Goal: Transaction & Acquisition: Register for event/course

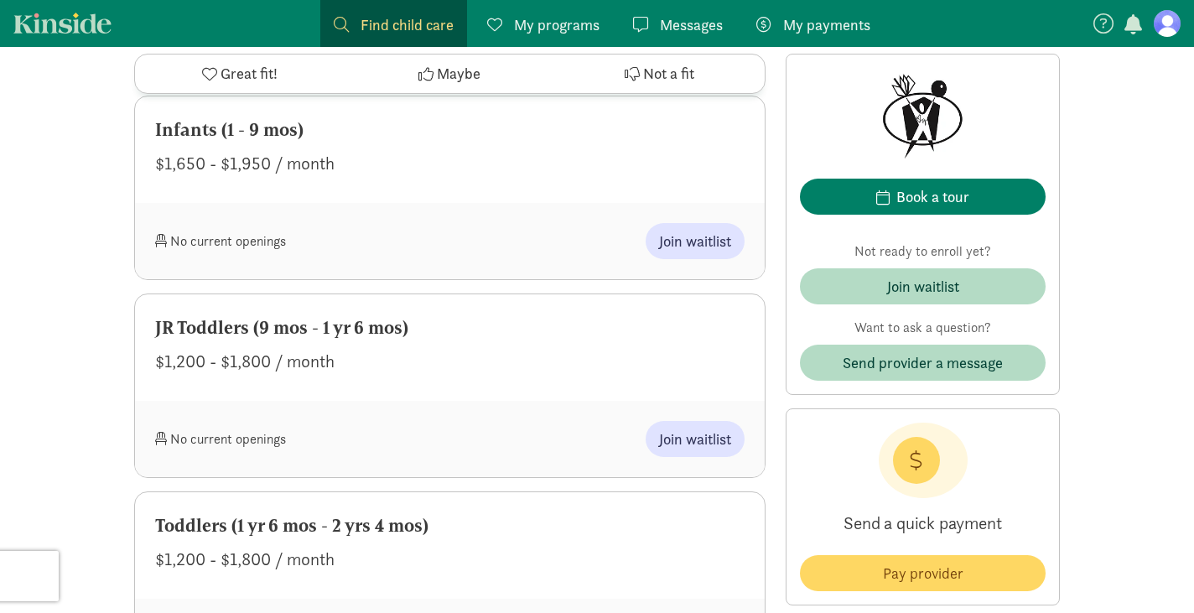
scroll to position [873, 0]
click at [684, 251] on span "Join waitlist" at bounding box center [695, 240] width 72 height 23
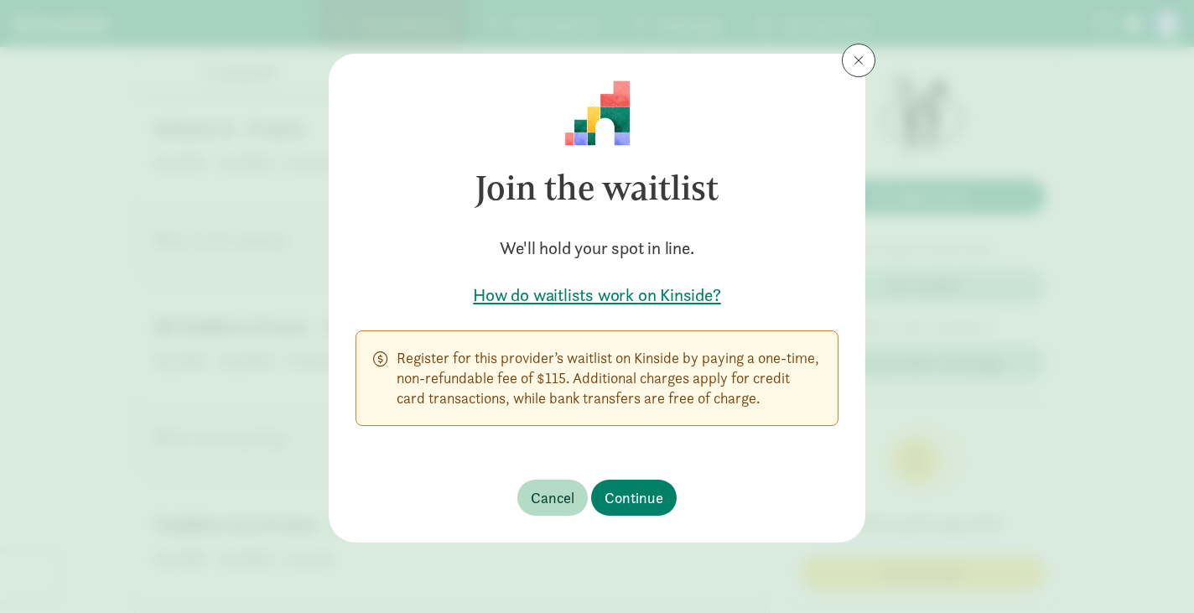
click at [631, 295] on h5 "How do waitlists work on Kinside?" at bounding box center [596, 294] width 483 height 23
click at [860, 68] on button at bounding box center [859, 61] width 34 height 34
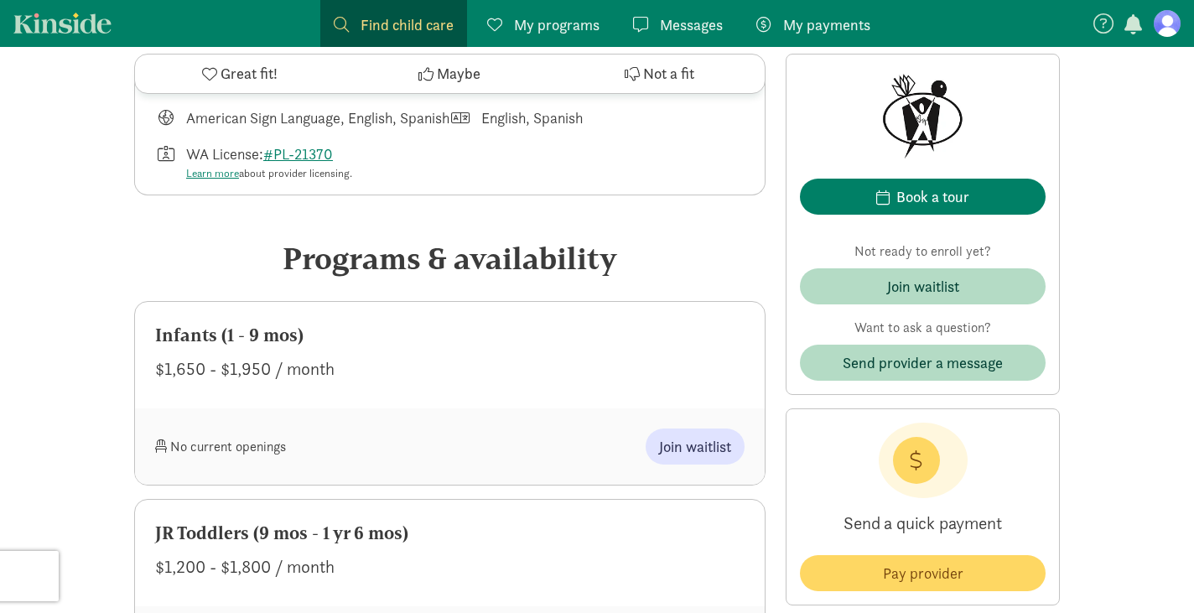
scroll to position [668, 0]
click at [671, 457] on span "Join waitlist" at bounding box center [695, 445] width 72 height 23
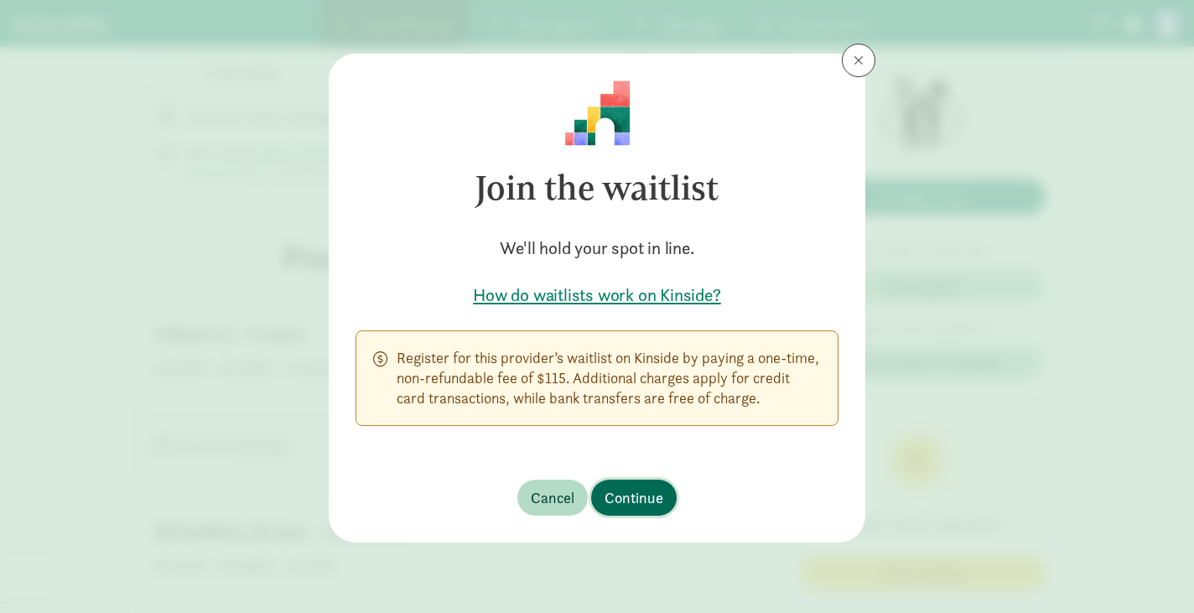
click at [629, 486] on span "Continue" at bounding box center [633, 497] width 59 height 23
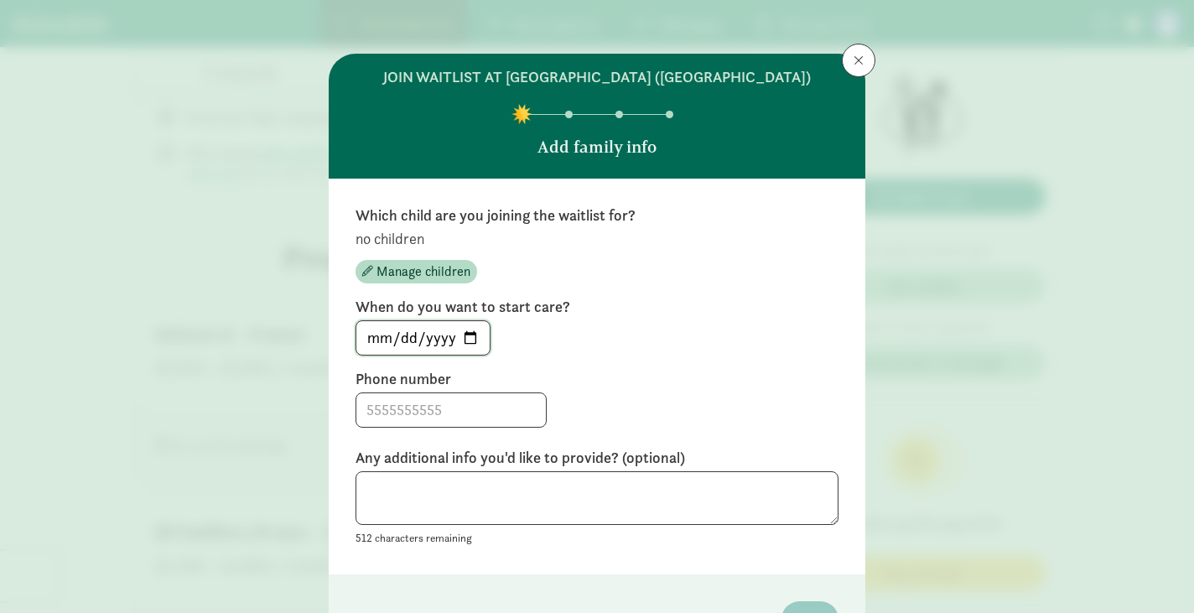
click at [476, 331] on input "[DATE]" at bounding box center [422, 338] width 133 height 34
type input "[DATE]"
click at [459, 419] on input at bounding box center [450, 410] width 189 height 34
type input "2539518194"
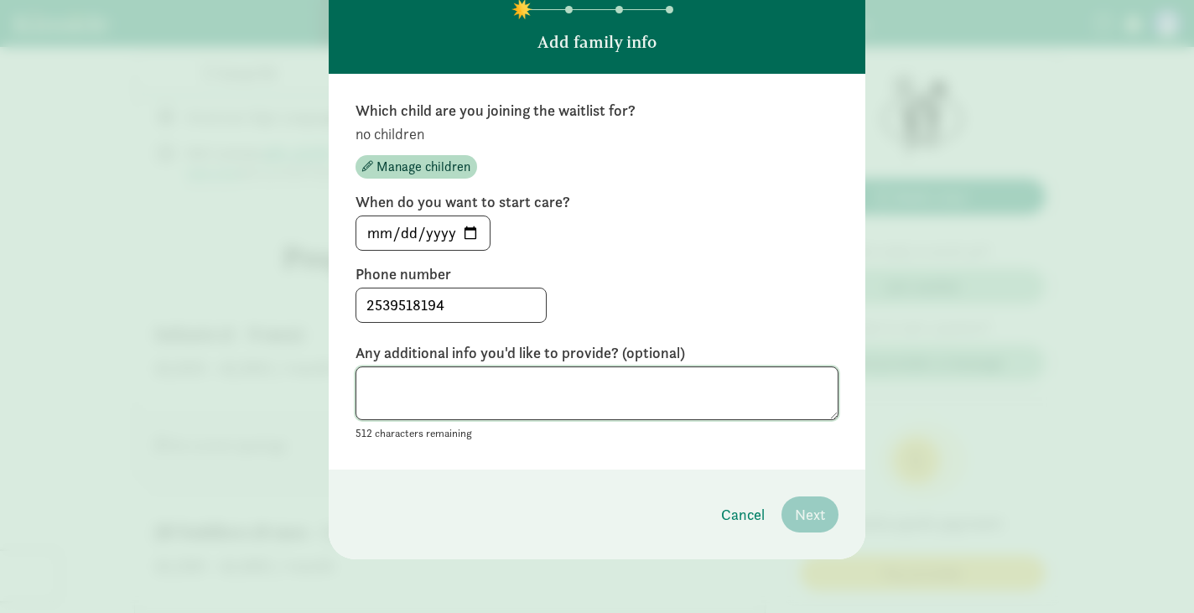
click at [626, 386] on textarea at bounding box center [596, 393] width 483 height 54
click at [444, 173] on span "Manage children" at bounding box center [423, 167] width 94 height 20
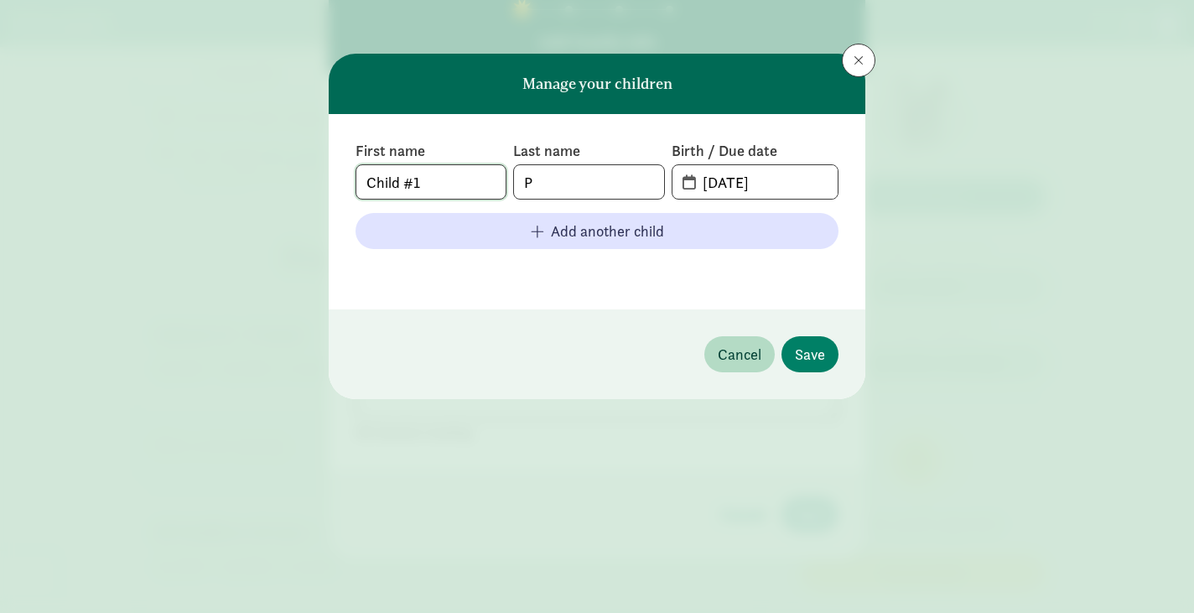
drag, startPoint x: 349, startPoint y: 179, endPoint x: 324, endPoint y: 177, distance: 25.3
click at [324, 177] on div "Manage your children First name Child #1 Last name P Birth / Due date [DATE] Ad…" at bounding box center [597, 306] width 1194 height 613
type input "Clare"
type input "[PERSON_NAME]"
type input "[DATE]"
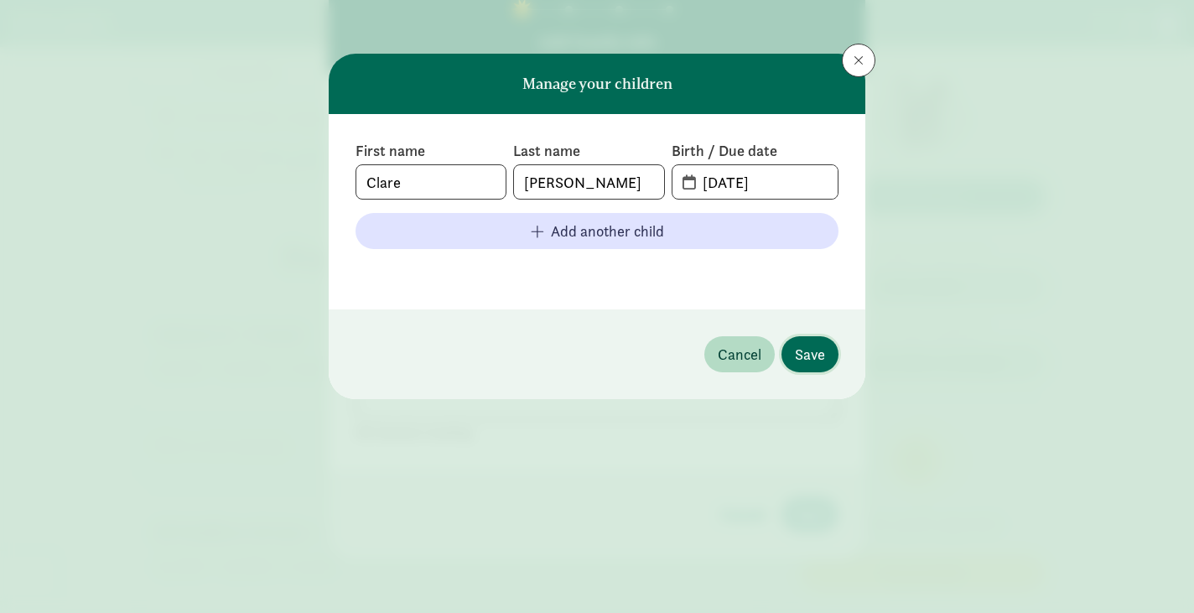
click at [806, 355] on span "Save" at bounding box center [810, 354] width 30 height 23
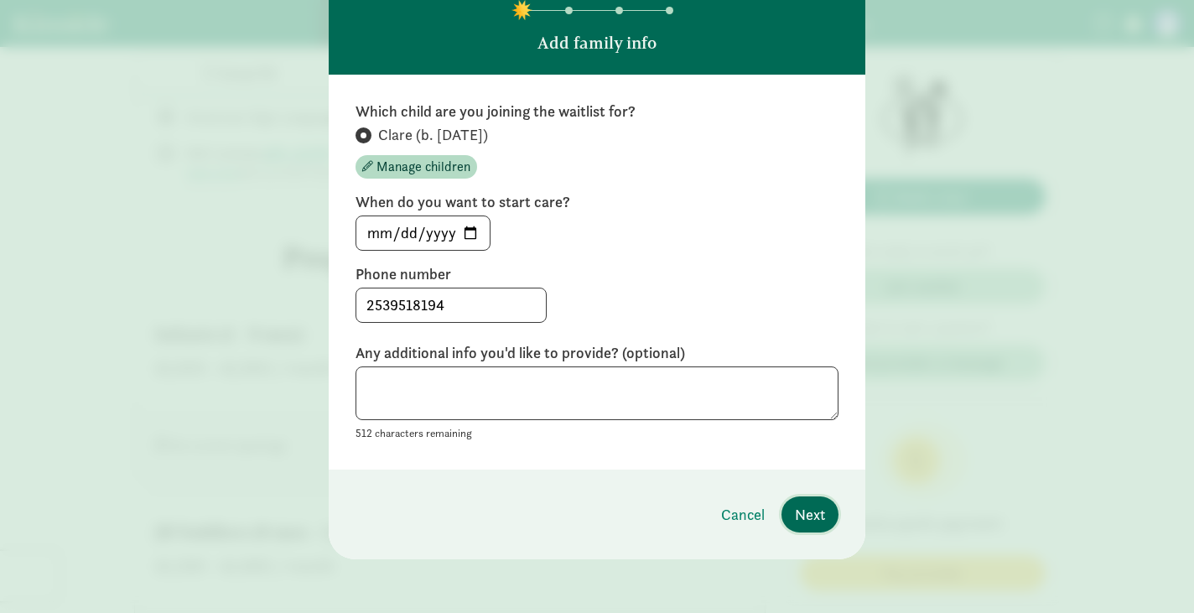
click at [807, 507] on span "Next" at bounding box center [810, 514] width 30 height 23
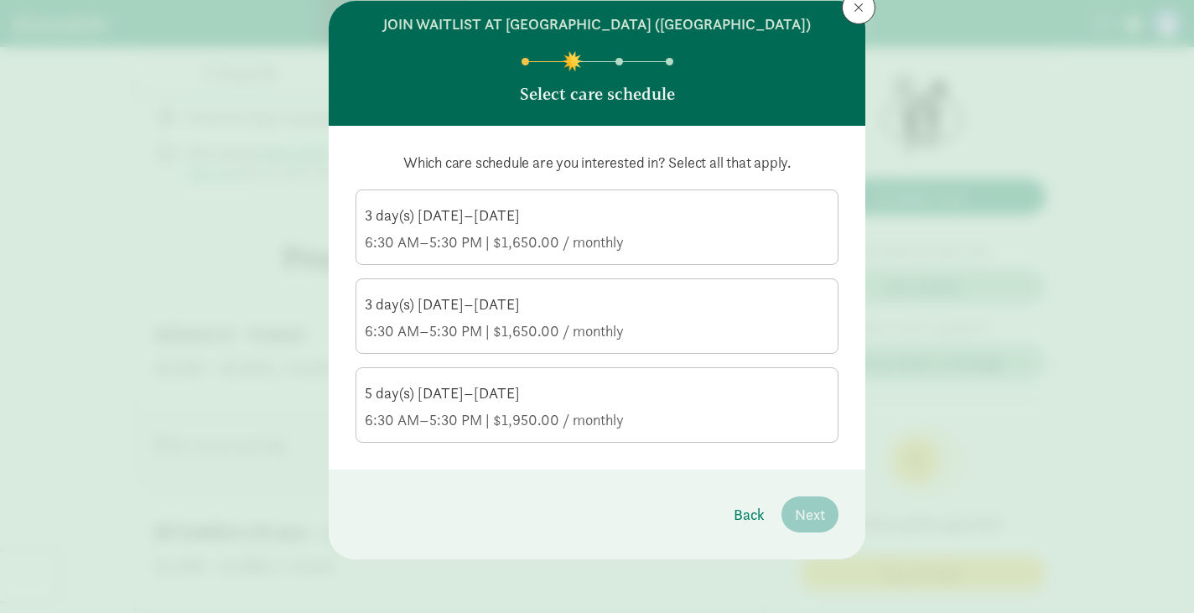
scroll to position [53, 0]
click at [564, 239] on div "6:30 AM–5:30 PM | $1,650.00 / monthly" at bounding box center [597, 242] width 464 height 20
click at [0, 0] on input "3 day(s) [DATE]–[DATE] 6:30 AM–5:30 PM | $1,650.00 / monthly" at bounding box center [0, 0] width 0 height 0
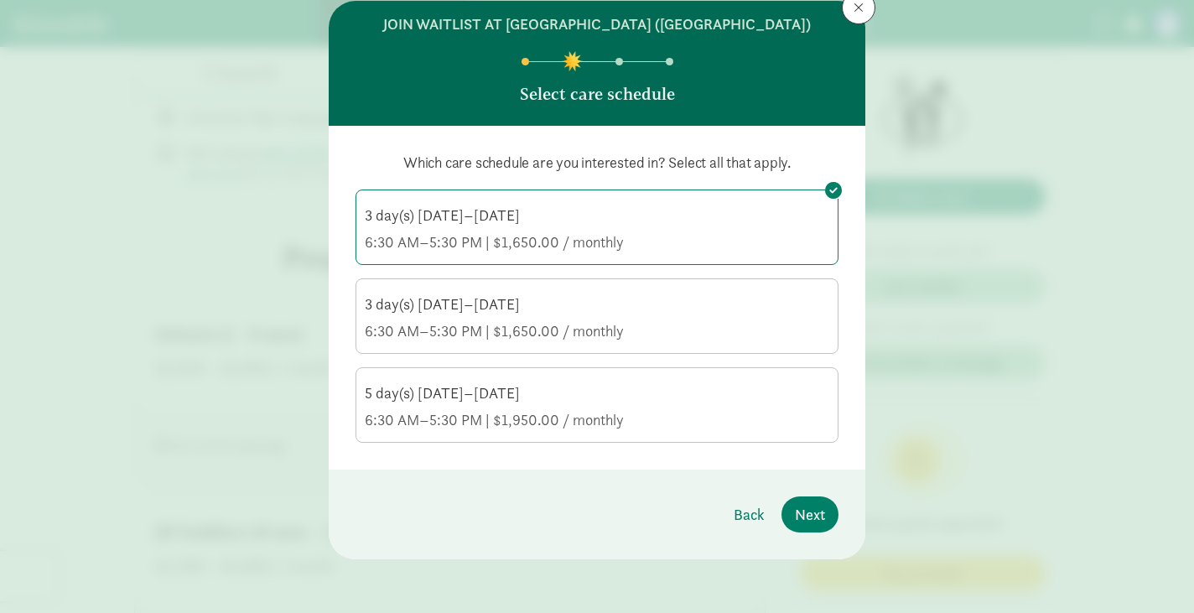
click at [561, 281] on label "3 day(s) [DATE]–[DATE] 6:30 AM–5:30 PM | $1,650.00 / monthly" at bounding box center [596, 314] width 481 height 70
click at [0, 0] on input "3 day(s) [DATE]–[DATE] 6:30 AM–5:30 PM | $1,650.00 / monthly" at bounding box center [0, 0] width 0 height 0
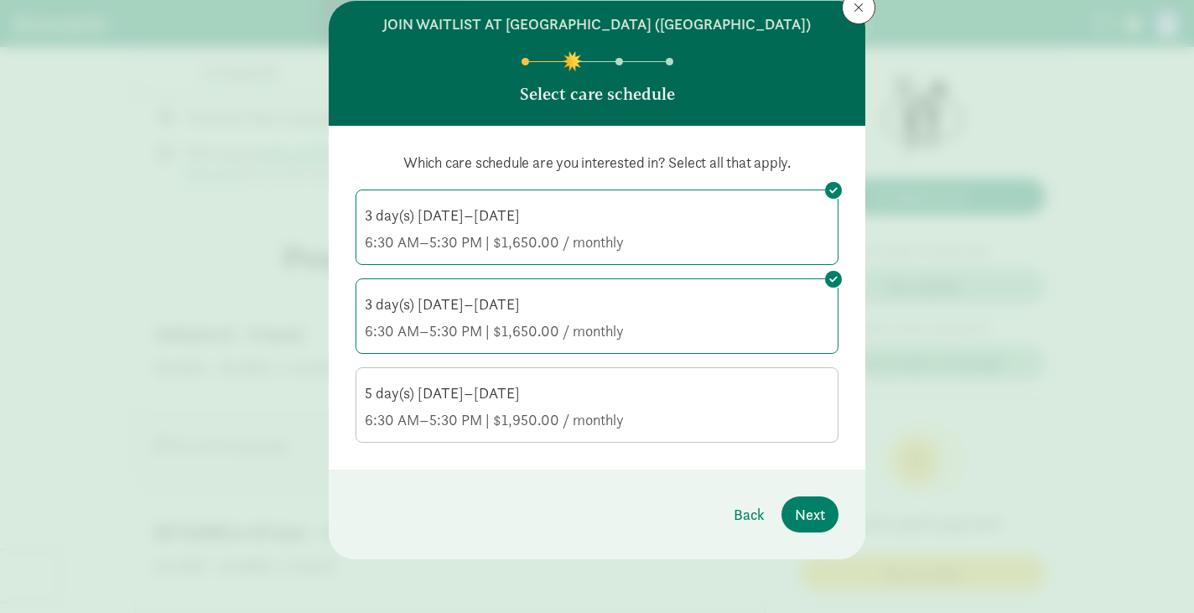
click at [584, 427] on div "6:30 AM–5:30 PM | $1,950.00 / monthly" at bounding box center [597, 420] width 464 height 20
click at [0, 0] on input "5 day(s) [DATE]–[DATE] 6:30 AM–5:30 PM | $1,950.00 / monthly" at bounding box center [0, 0] width 0 height 0
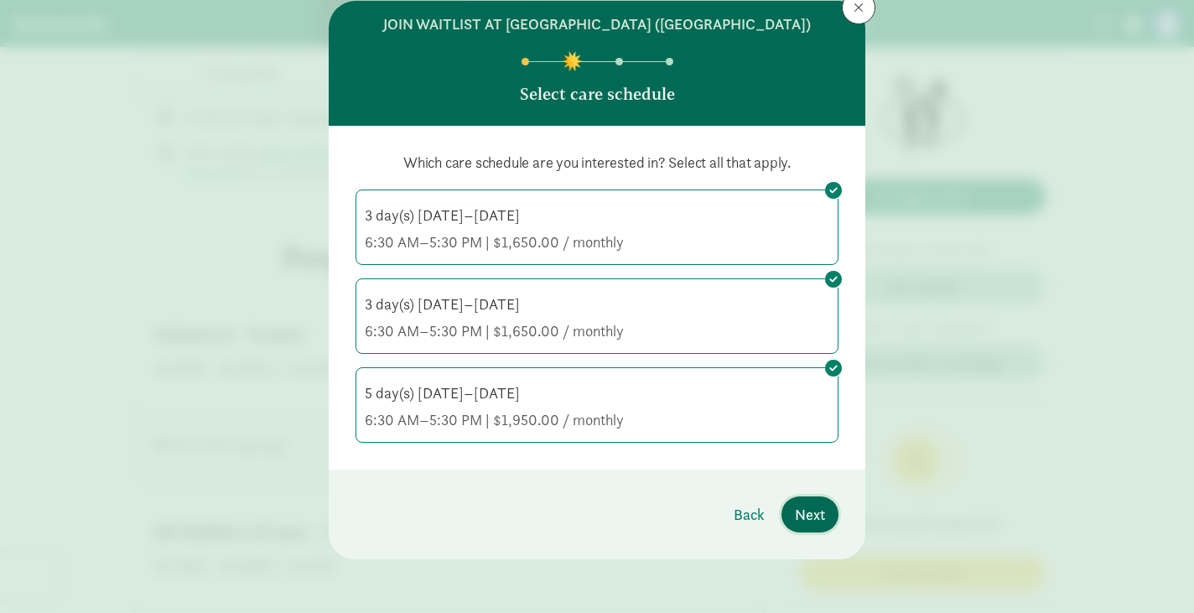
click at [813, 505] on span "Next" at bounding box center [810, 514] width 30 height 23
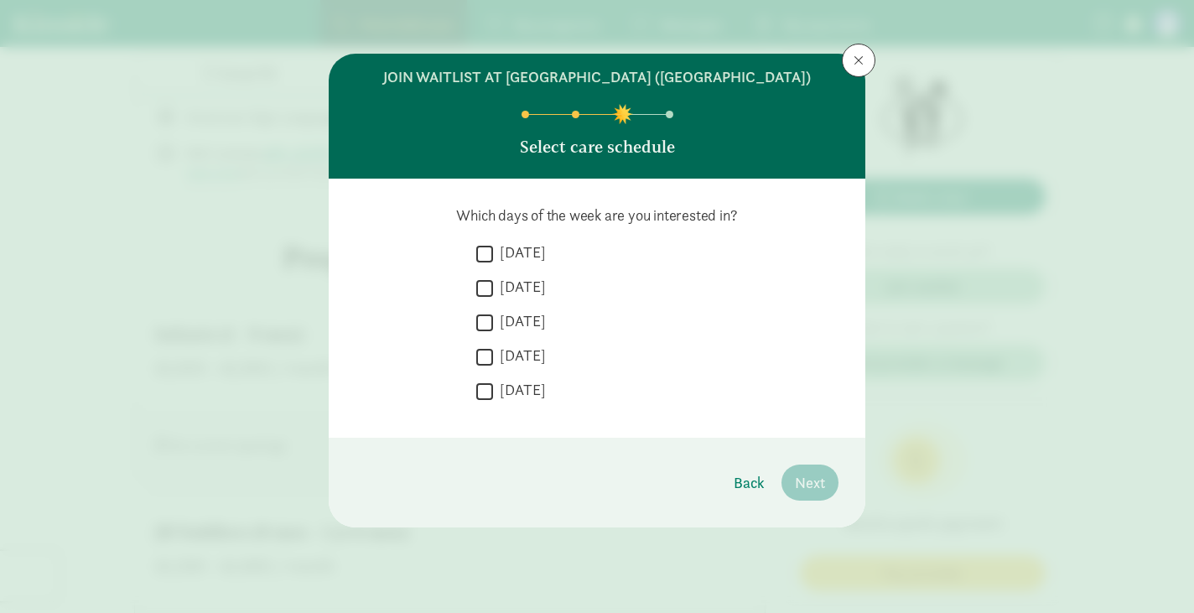
scroll to position [0, 0]
click at [485, 259] on input "[DATE]" at bounding box center [484, 253] width 17 height 23
checkbox input "true"
click at [485, 290] on input "[DATE]" at bounding box center [484, 288] width 17 height 23
checkbox input "true"
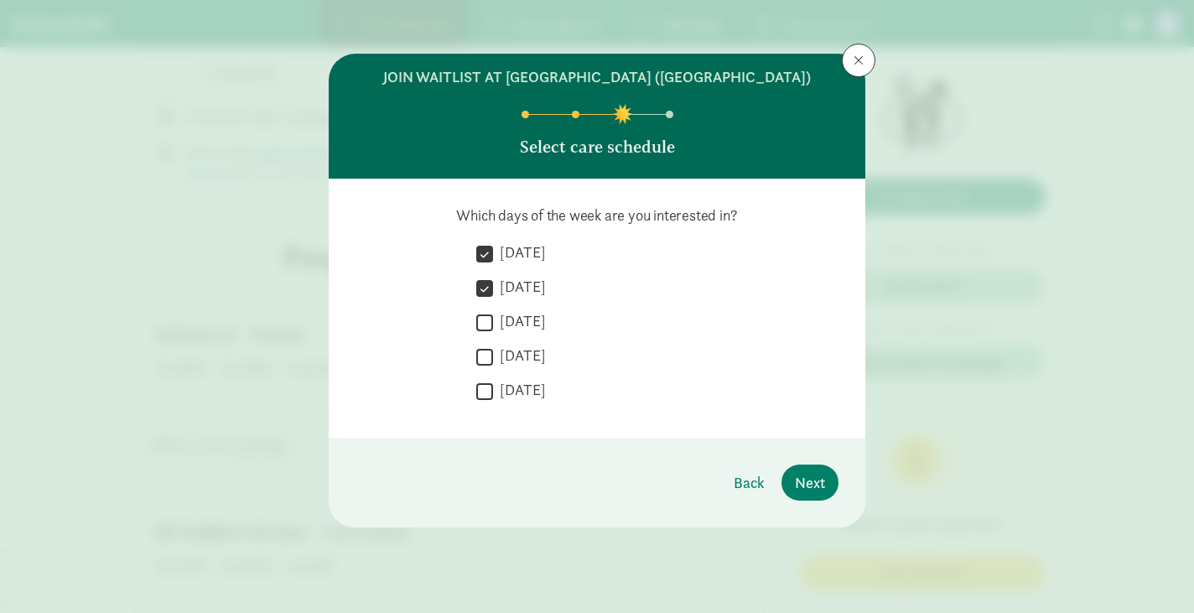
click at [485, 312] on input "[DATE]" at bounding box center [484, 322] width 17 height 23
checkbox input "true"
click at [485, 345] on input "[DATE]" at bounding box center [484, 356] width 17 height 23
checkbox input "true"
click at [816, 474] on span "Next" at bounding box center [810, 482] width 30 height 23
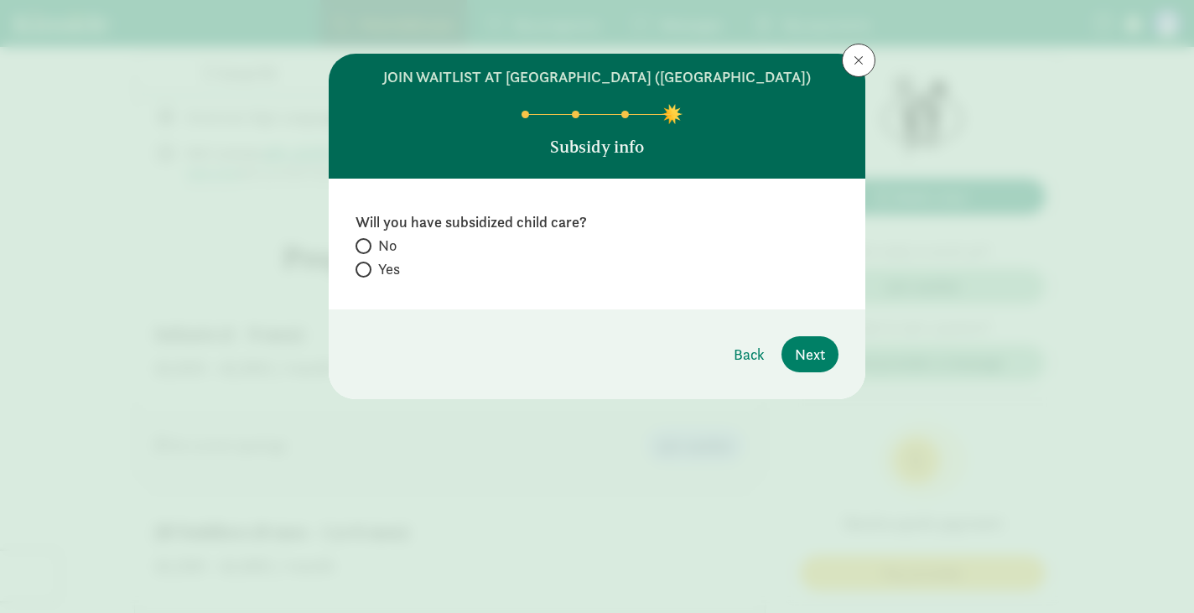
click at [371, 238] on label "No" at bounding box center [596, 246] width 483 height 20
click at [366, 241] on input "No" at bounding box center [360, 246] width 11 height 11
radio input "true"
click at [808, 353] on span "Next" at bounding box center [810, 354] width 30 height 23
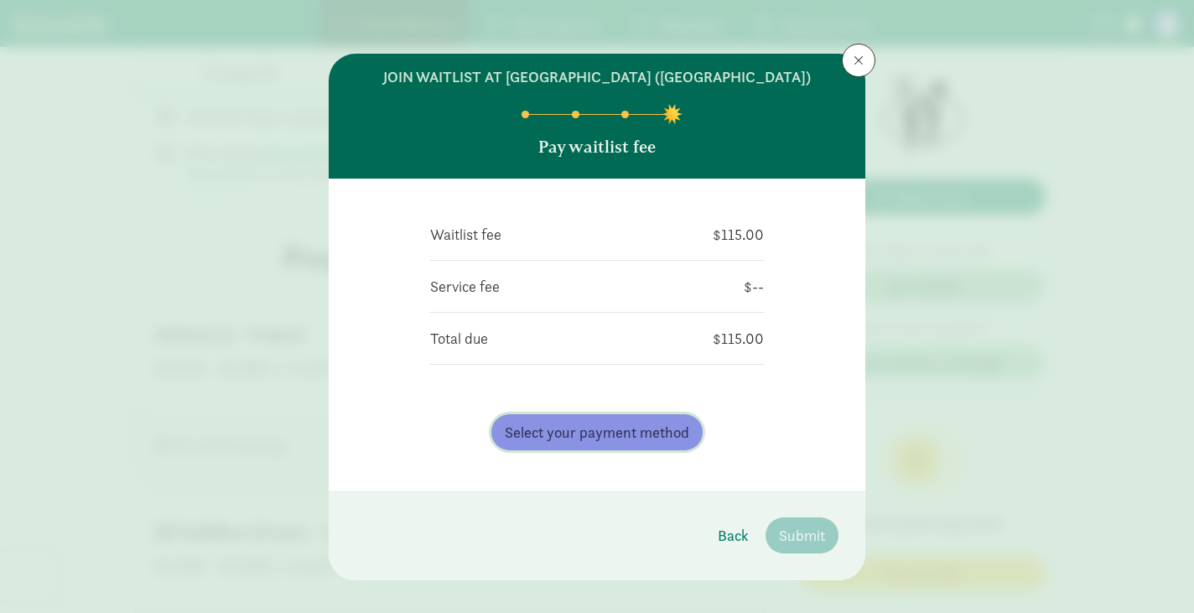
click at [584, 432] on span "Select your payment method" at bounding box center [597, 432] width 184 height 23
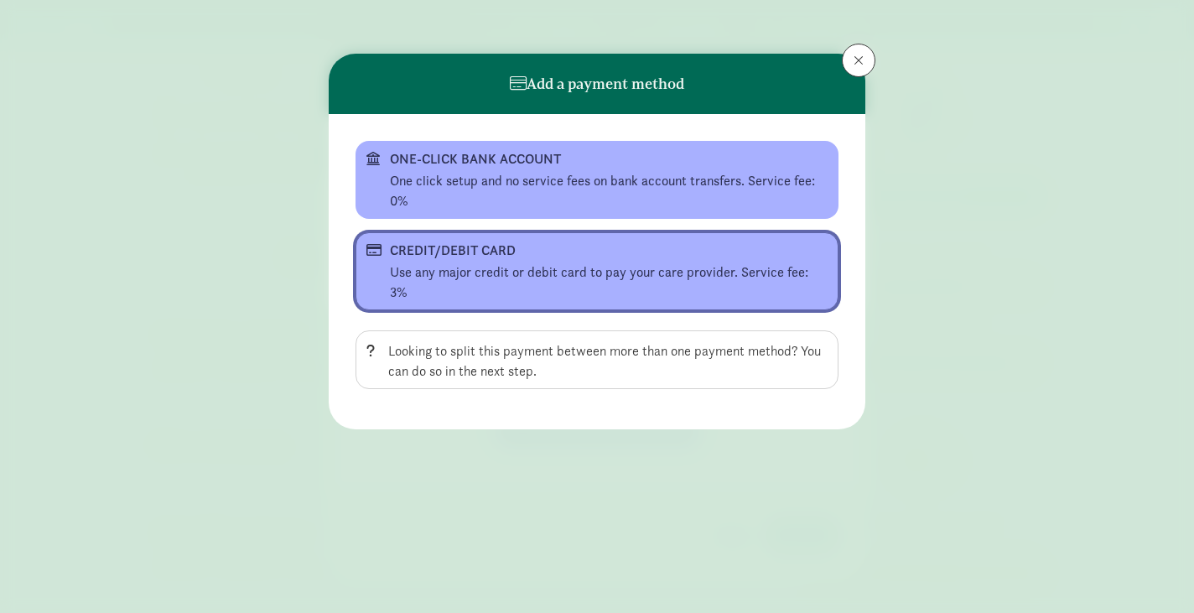
click at [436, 241] on div "CREDIT/DEBIT CARD" at bounding box center [595, 251] width 411 height 20
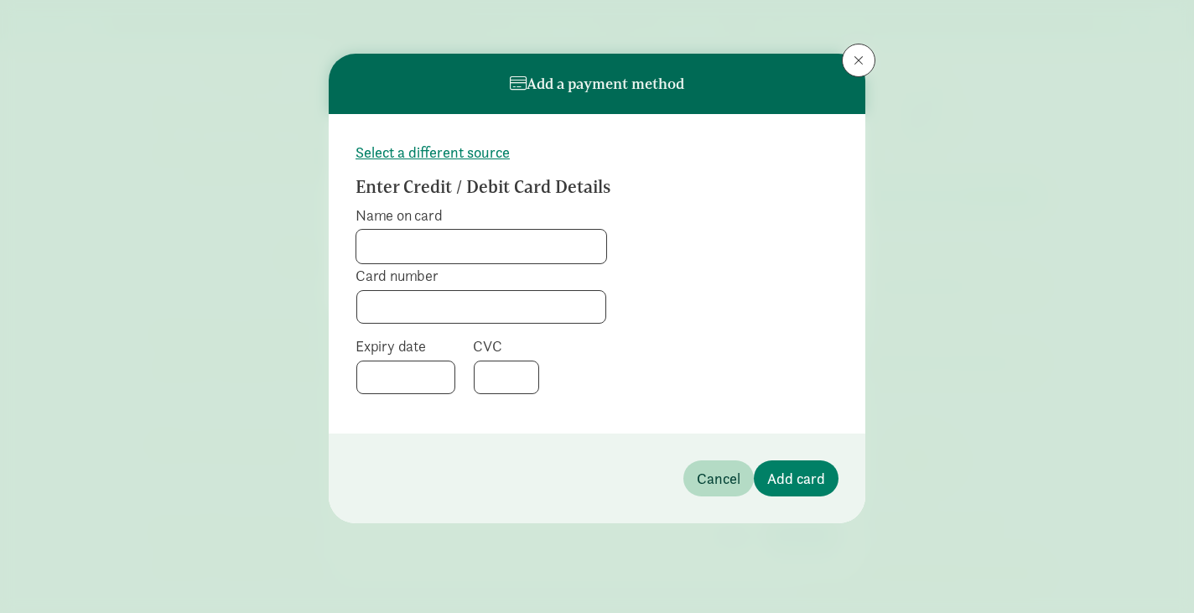
click at [432, 244] on input "Name on card" at bounding box center [481, 247] width 250 height 34
type input "[PERSON_NAME]"
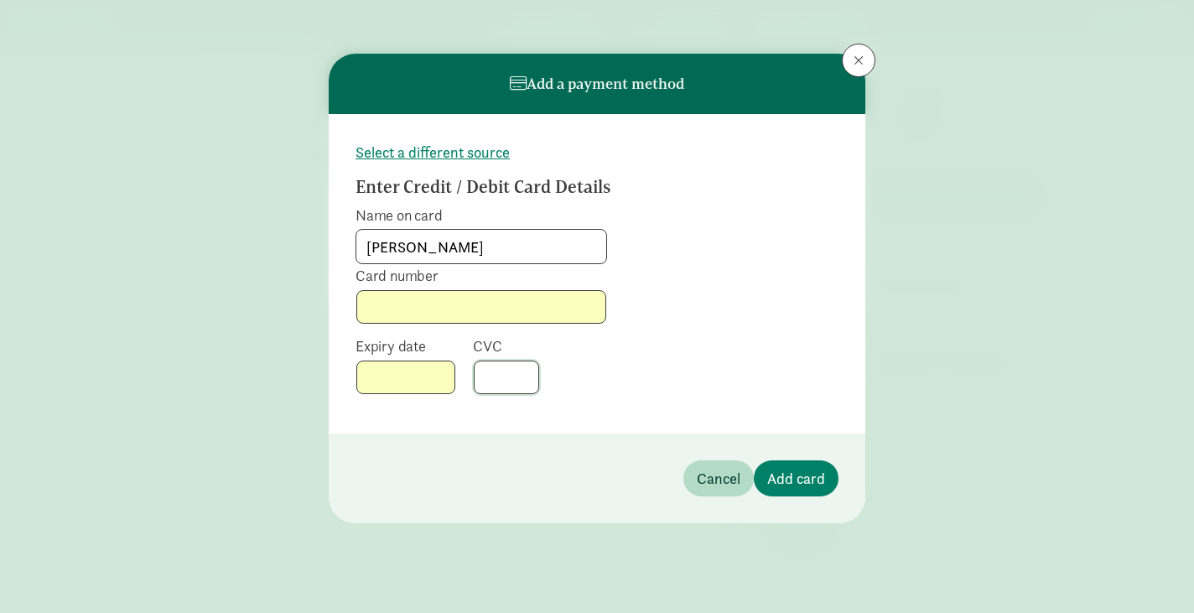
click at [493, 365] on div at bounding box center [506, 377] width 65 height 34
click at [773, 394] on form "Select a different source Enter Credit / Debit Card Details Name on card [PERSO…" at bounding box center [596, 274] width 483 height 266
click at [810, 468] on span "Add card" at bounding box center [796, 478] width 58 height 23
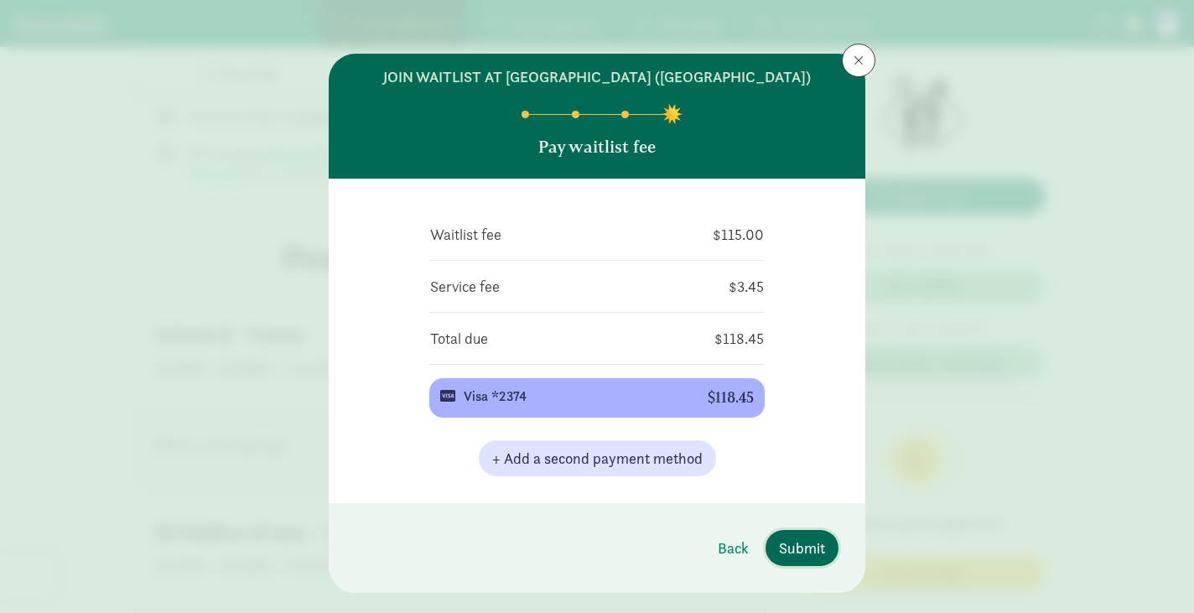
click at [795, 554] on span "Submit" at bounding box center [802, 547] width 46 height 23
